Goal: Task Accomplishment & Management: Manage account settings

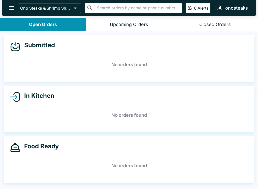
click at [11, 8] on icon "open drawer" at bounding box center [11, 8] width 5 height 4
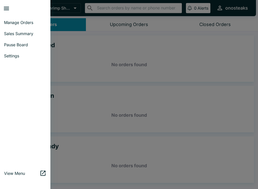
click at [24, 54] on span "Settings" at bounding box center [25, 55] width 42 height 5
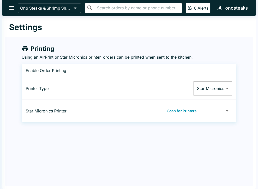
type input "001162147409"
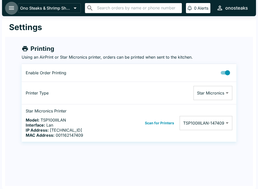
click at [11, 3] on button "open drawer" at bounding box center [11, 8] width 13 height 13
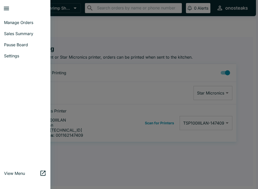
click at [29, 45] on span "Pause Board" at bounding box center [25, 44] width 42 height 5
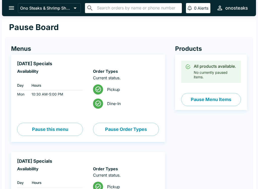
click at [7, 6] on button "open drawer" at bounding box center [11, 8] width 13 height 13
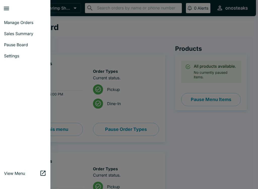
click at [15, 20] on span "Manage Orders" at bounding box center [25, 22] width 42 height 5
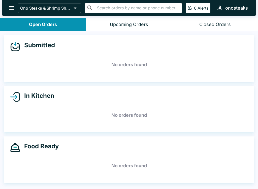
click at [133, 29] on button "Upcoming Orders" at bounding box center [129, 24] width 86 height 13
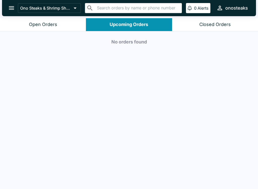
click at [207, 26] on div "Closed Orders" at bounding box center [216, 25] width 32 height 6
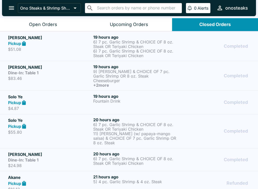
scroll to position [0, 0]
click at [13, 7] on icon "open drawer" at bounding box center [11, 8] width 7 height 7
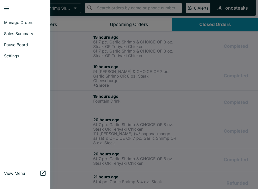
click at [84, 51] on div at bounding box center [129, 94] width 258 height 189
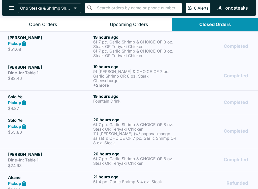
click at [52, 19] on button "Open Orders" at bounding box center [43, 24] width 86 height 13
